Goal: Information Seeking & Learning: Learn about a topic

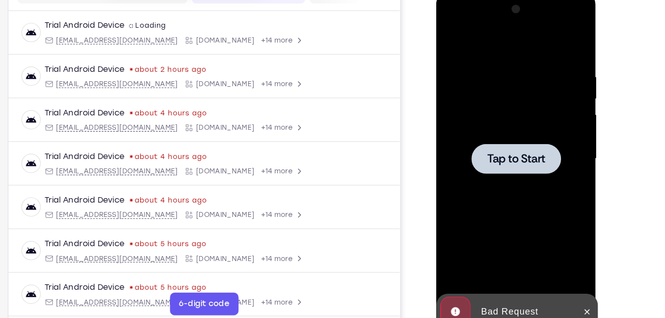
scroll to position [134, 0]
click at [496, 58] on div at bounding box center [506, 138] width 125 height 277
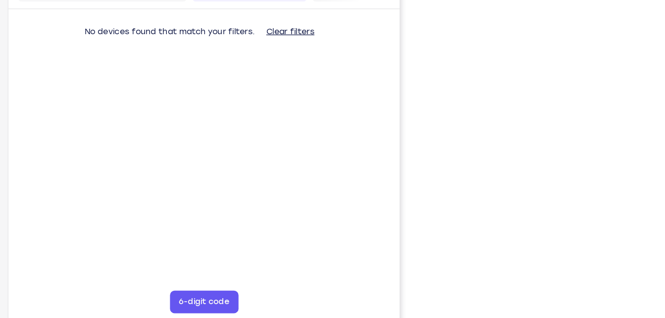
scroll to position [135, 0]
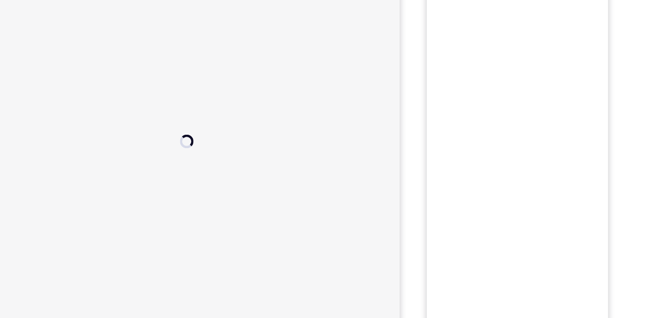
scroll to position [109, 0]
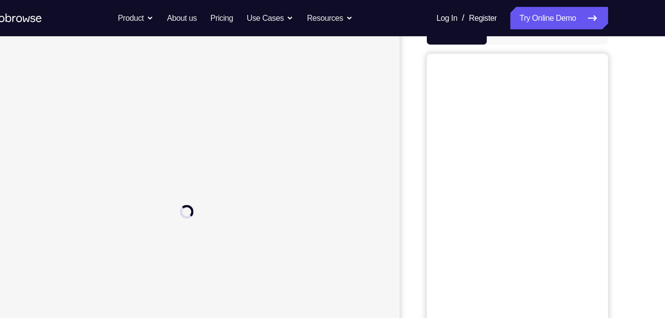
click at [573, 38] on button "Android" at bounding box center [583, 29] width 53 height 20
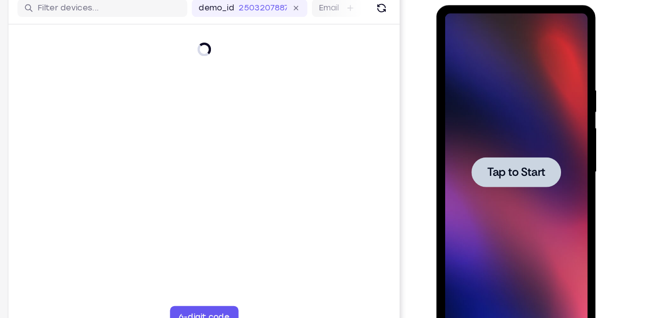
scroll to position [0, 0]
click at [513, 70] on div at bounding box center [506, 150] width 125 height 277
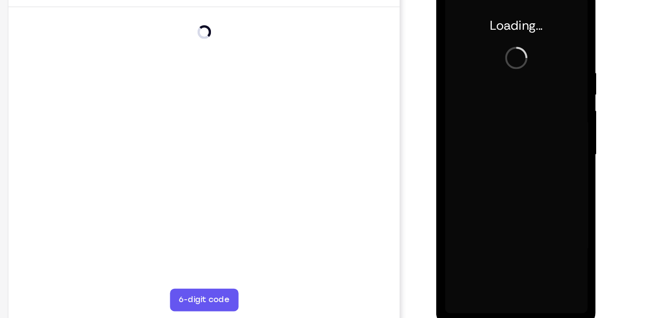
scroll to position [135, 0]
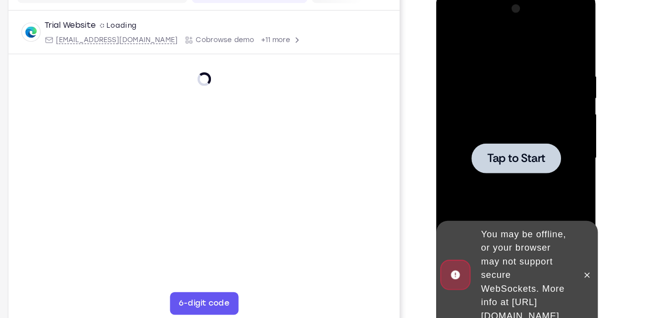
click at [504, 31] on div at bounding box center [506, 137] width 125 height 277
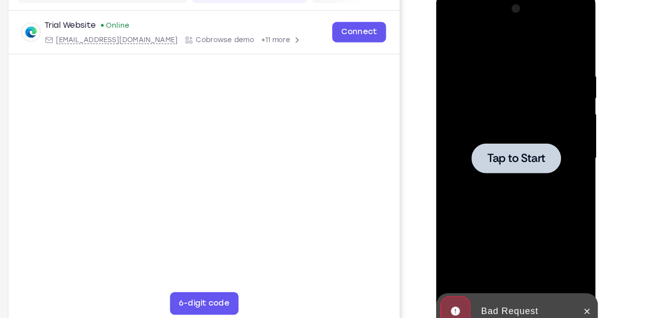
click at [488, 18] on div at bounding box center [506, 137] width 125 height 277
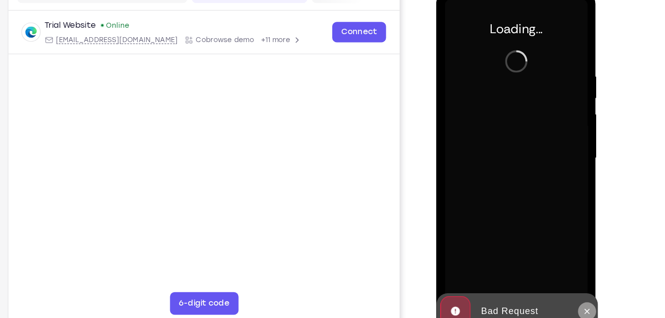
click at [565, 272] on icon at bounding box center [568, 271] width 8 height 8
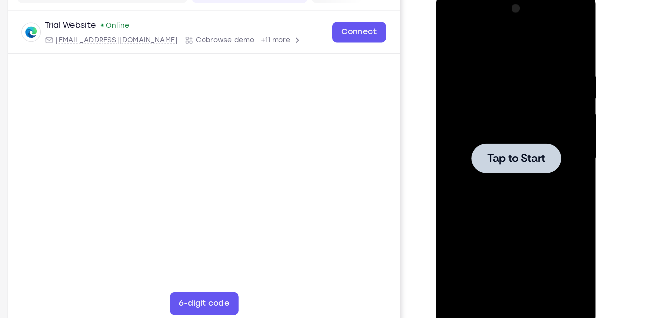
click at [499, 2] on div at bounding box center [506, 137] width 125 height 277
click at [503, 39] on div at bounding box center [506, 137] width 125 height 277
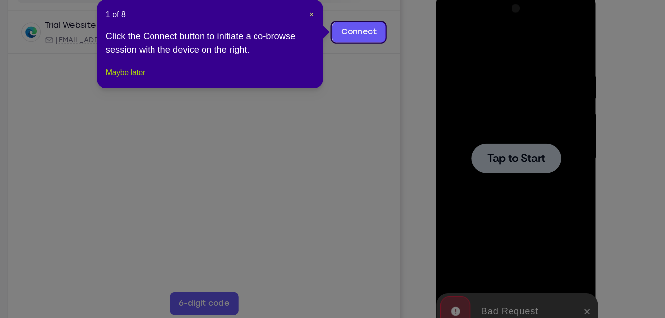
click at [205, 106] on button "Maybe later" at bounding box center [188, 100] width 34 height 12
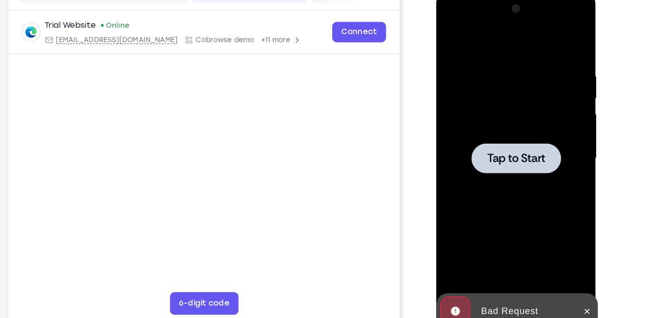
click at [488, 121] on div at bounding box center [506, 137] width 125 height 277
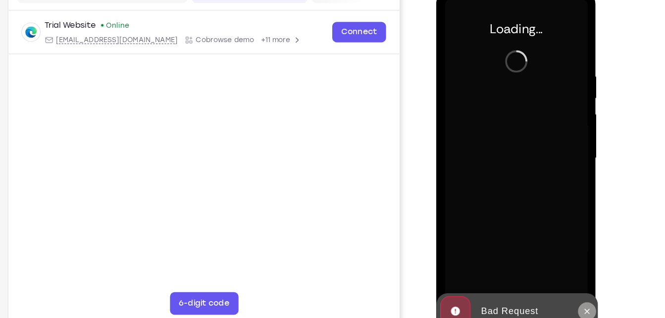
click at [571, 273] on icon at bounding box center [568, 271] width 8 height 8
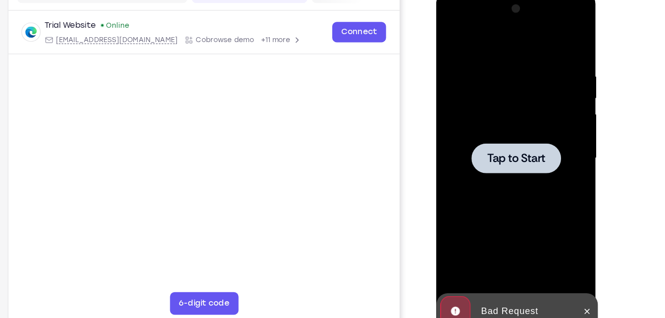
click at [468, 40] on div at bounding box center [506, 137] width 125 height 277
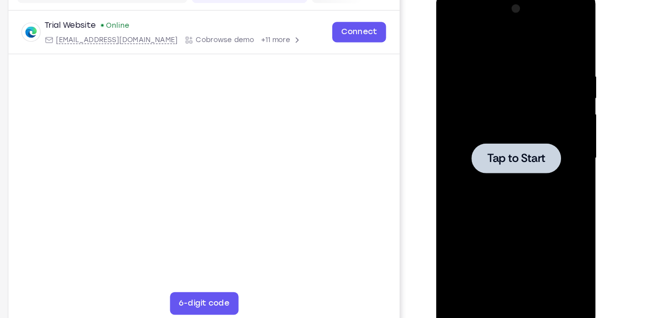
click at [481, 52] on div at bounding box center [506, 137] width 125 height 277
click at [485, 90] on div at bounding box center [506, 137] width 125 height 277
